Goal: Task Accomplishment & Management: Manage account settings

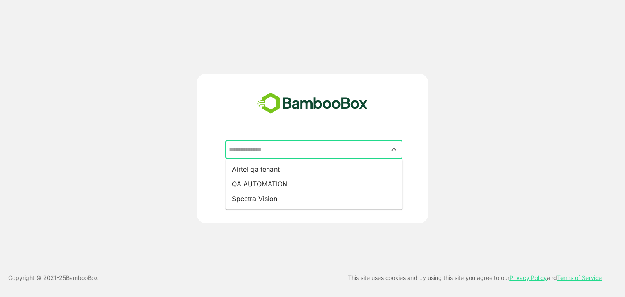
click at [276, 153] on input "text" at bounding box center [314, 149] width 174 height 15
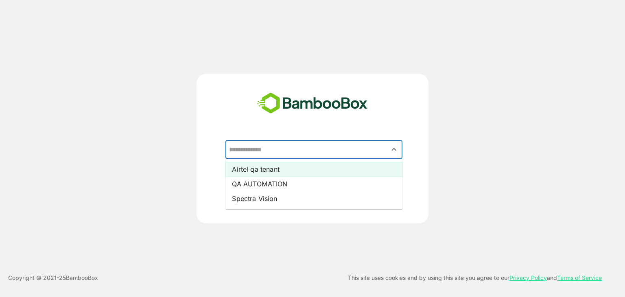
click at [274, 171] on li "Airtel qa tenant" at bounding box center [314, 169] width 177 height 15
type input "**********"
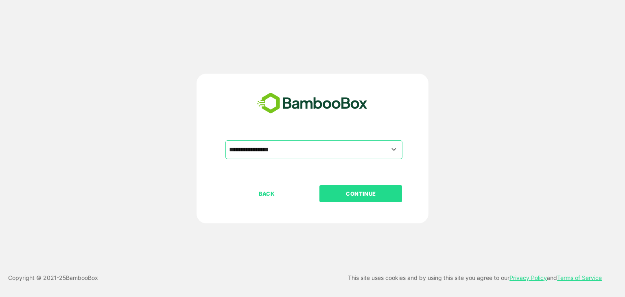
click at [358, 193] on p "CONTINUE" at bounding box center [360, 193] width 81 height 9
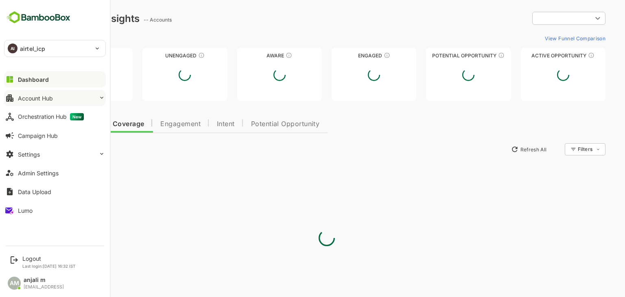
click at [59, 99] on button "Account Hub" at bounding box center [55, 98] width 102 height 16
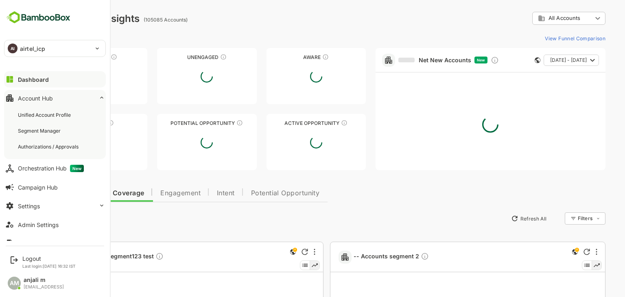
type input "**********"
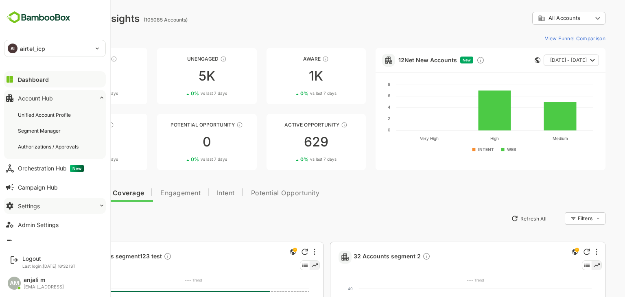
click at [41, 206] on button "Settings" at bounding box center [55, 206] width 102 height 16
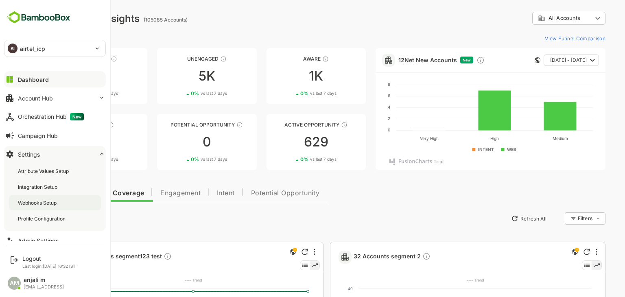
scroll to position [34, 0]
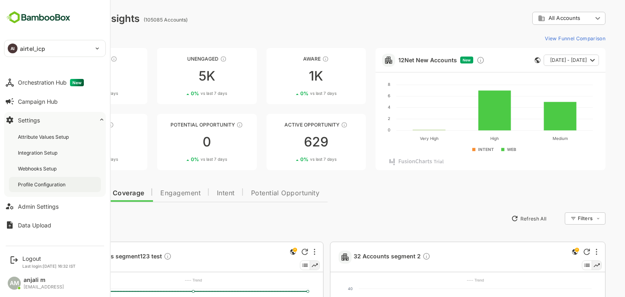
click at [56, 188] on div "Profile Configuration" at bounding box center [42, 184] width 49 height 7
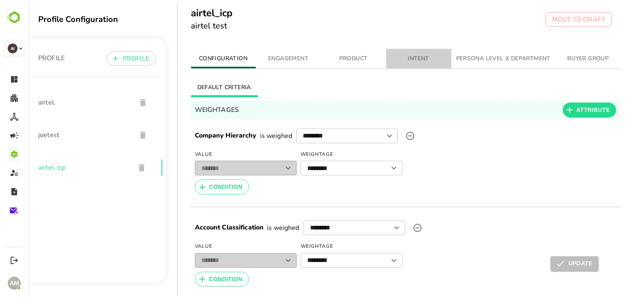
click at [417, 57] on span "INTENT" at bounding box center [418, 59] width 55 height 10
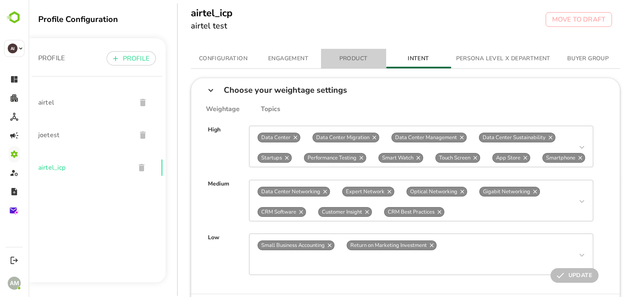
click at [379, 58] on span "PRODUCT" at bounding box center [353, 59] width 55 height 10
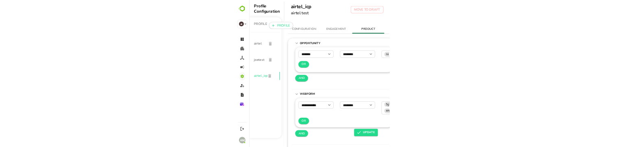
scroll to position [0, 1]
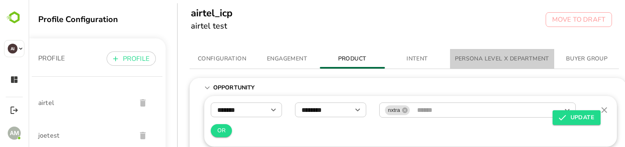
click at [504, 57] on span "PERSONA LEVEL X DEPARTMENT" at bounding box center [502, 59] width 94 height 10
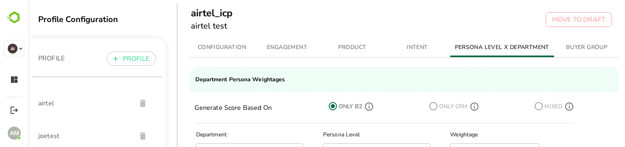
scroll to position [11, 1]
